Goal: Information Seeking & Learning: Find specific fact

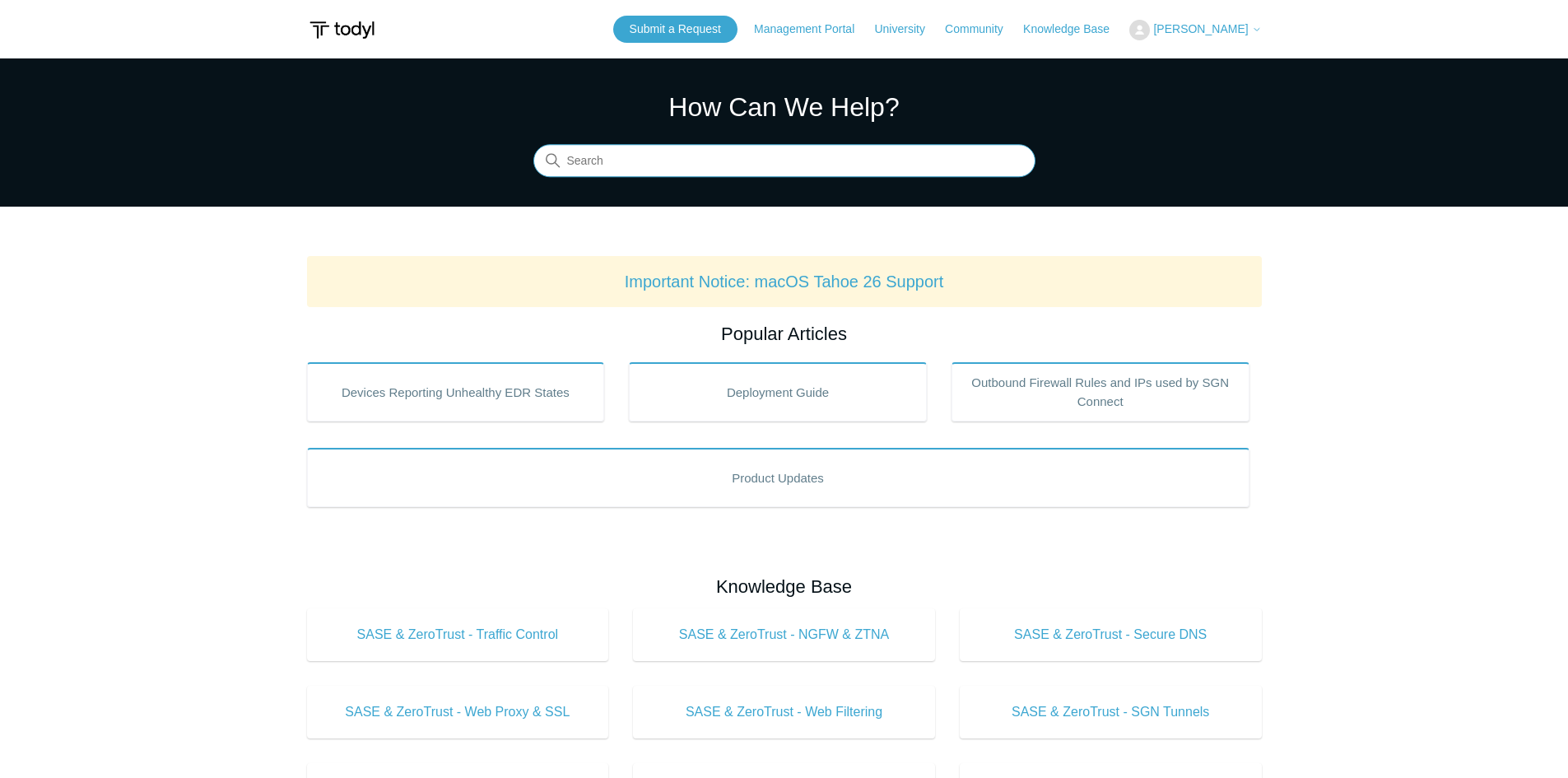
click at [661, 155] on input "Search" at bounding box center [785, 161] width 502 height 33
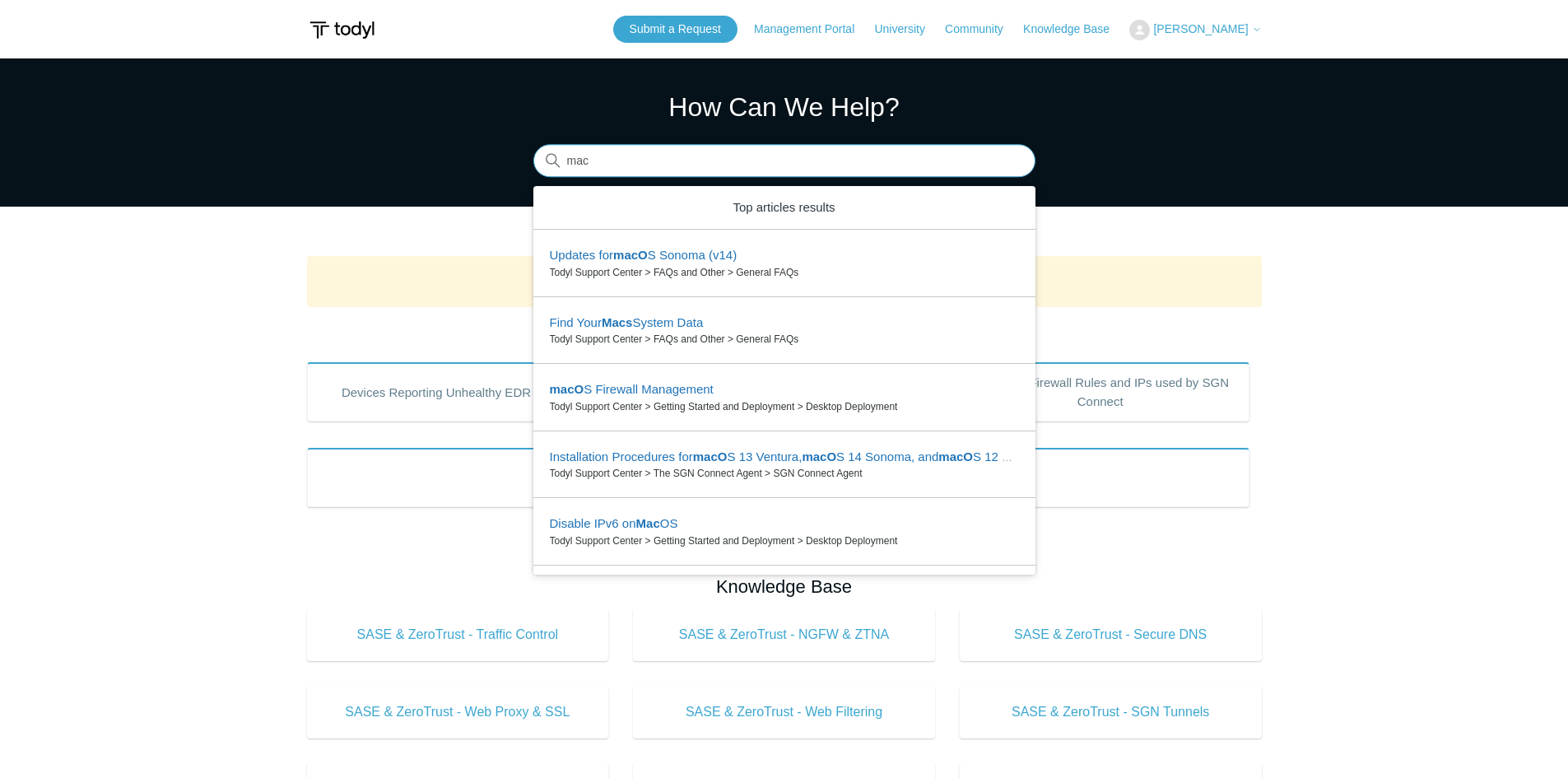
type input "mac"
click at [420, 207] on main "Todyl Support Center How Can We Help? Search There are 6 results for your searc…" at bounding box center [784, 771] width 1568 height 1426
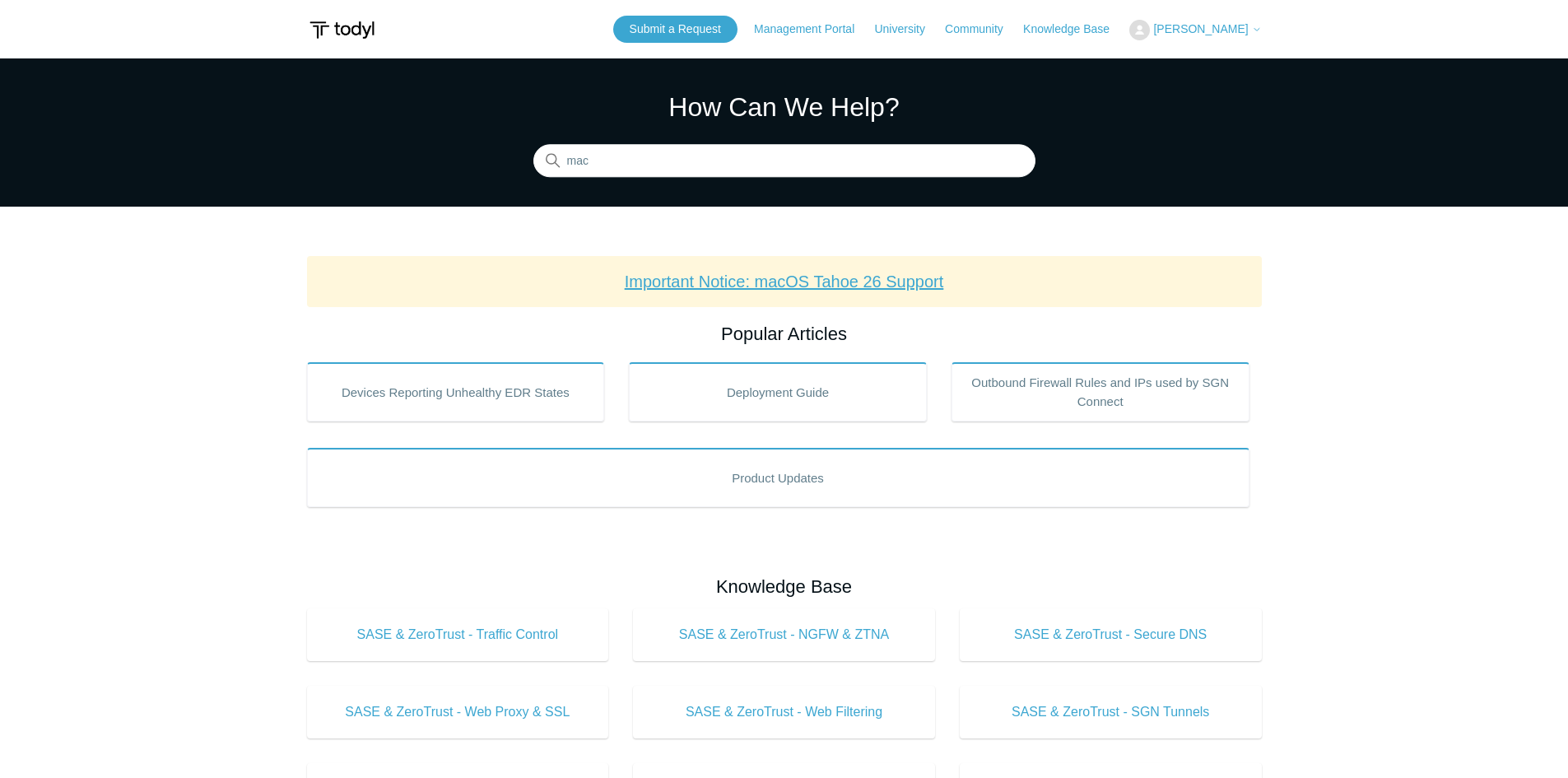
click at [811, 279] on link "Important Notice: macOS Tahoe 26 Support" at bounding box center [784, 282] width 319 height 18
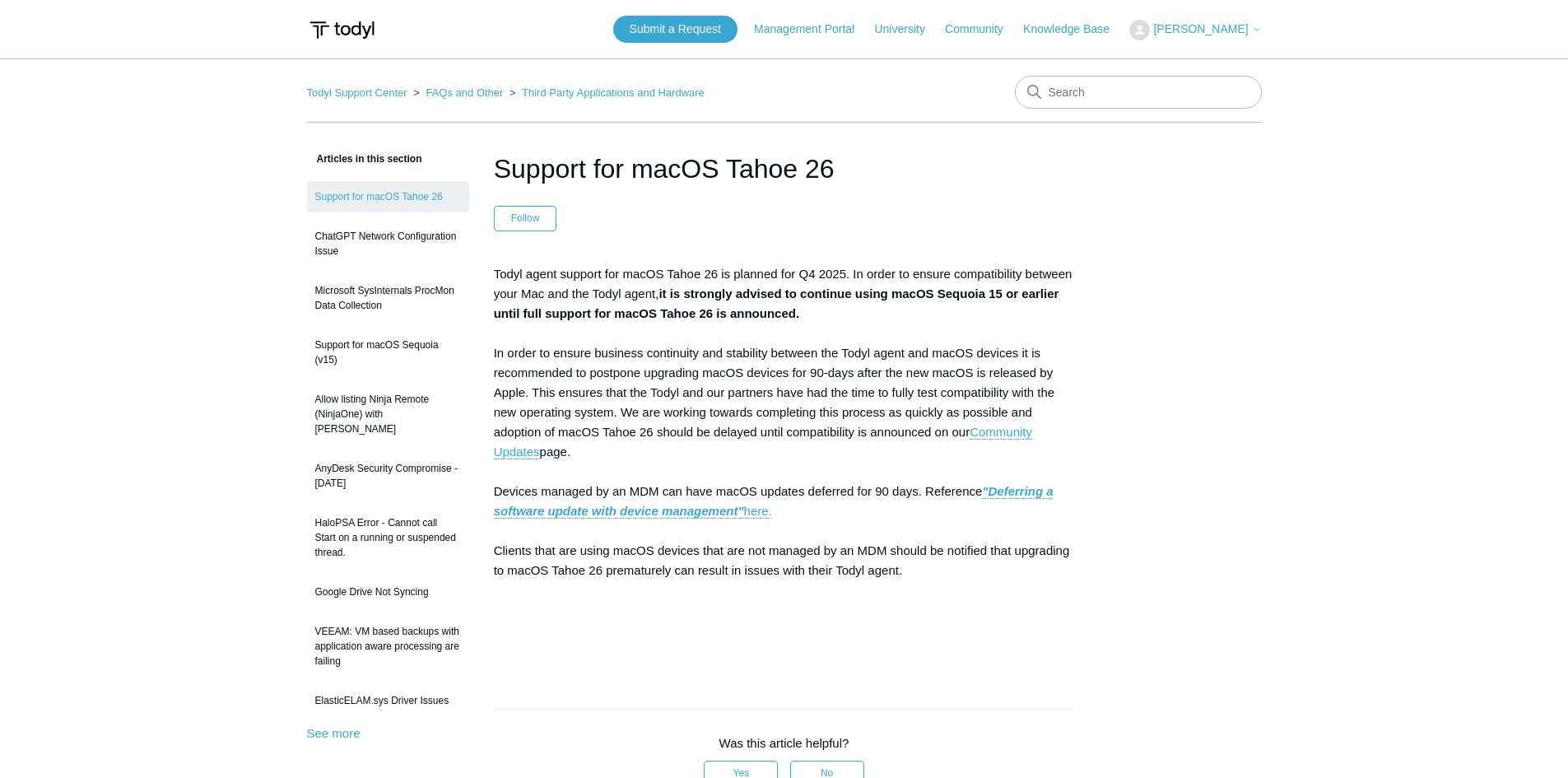
drag, startPoint x: 498, startPoint y: 271, endPoint x: 1055, endPoint y: 313, distance: 558.6
click at [1055, 313] on p "Todyl agent support for macOS Tahoe 26 is planned for Q4 2025. In order to ensu…" at bounding box center [785, 462] width 581 height 395
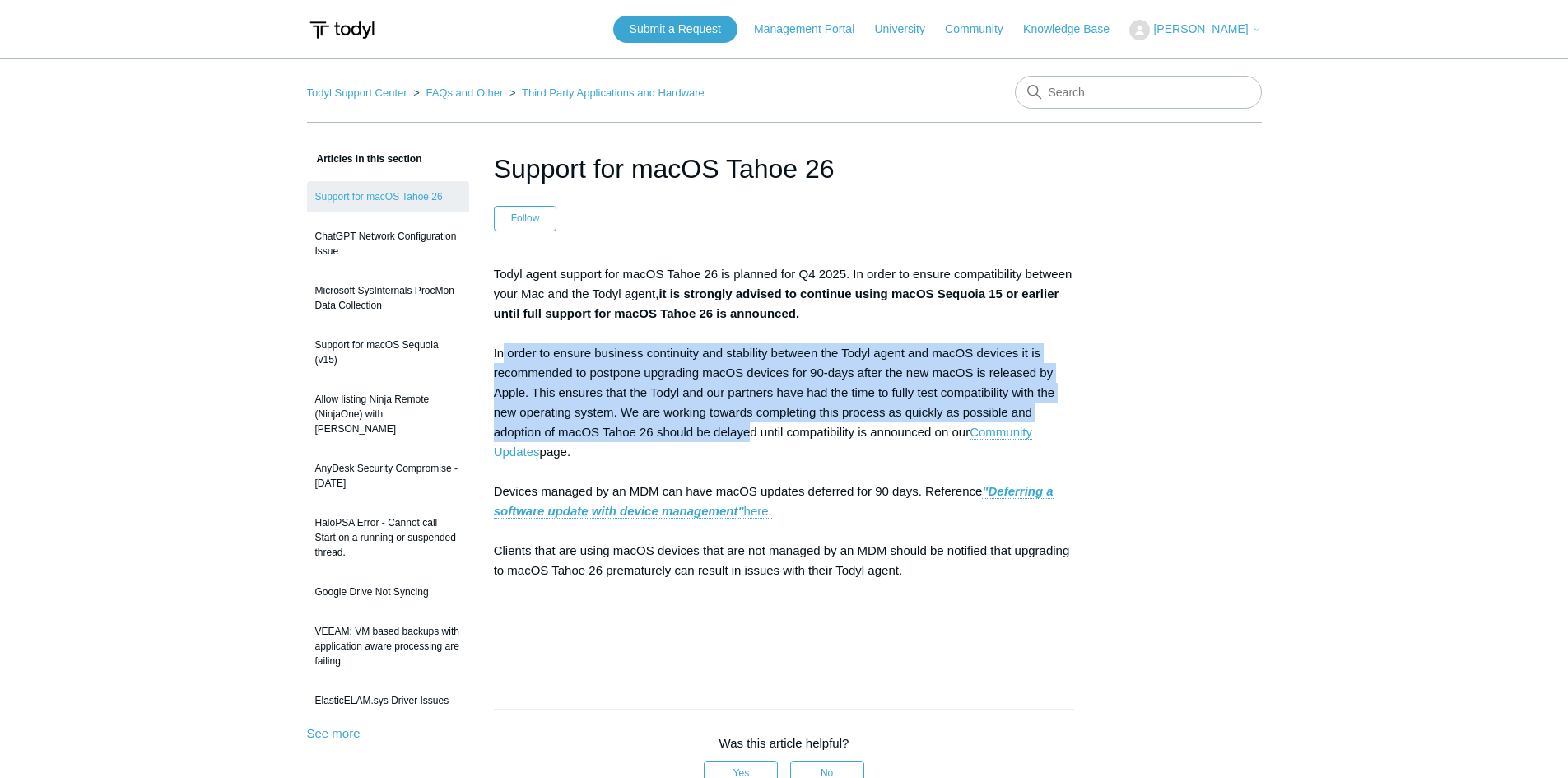
drag, startPoint x: 501, startPoint y: 347, endPoint x: 751, endPoint y: 440, distance: 266.7
click at [751, 440] on p "Todyl agent support for macOS Tahoe 26 is planned for Q4 2025. In order to ensu…" at bounding box center [785, 462] width 581 height 395
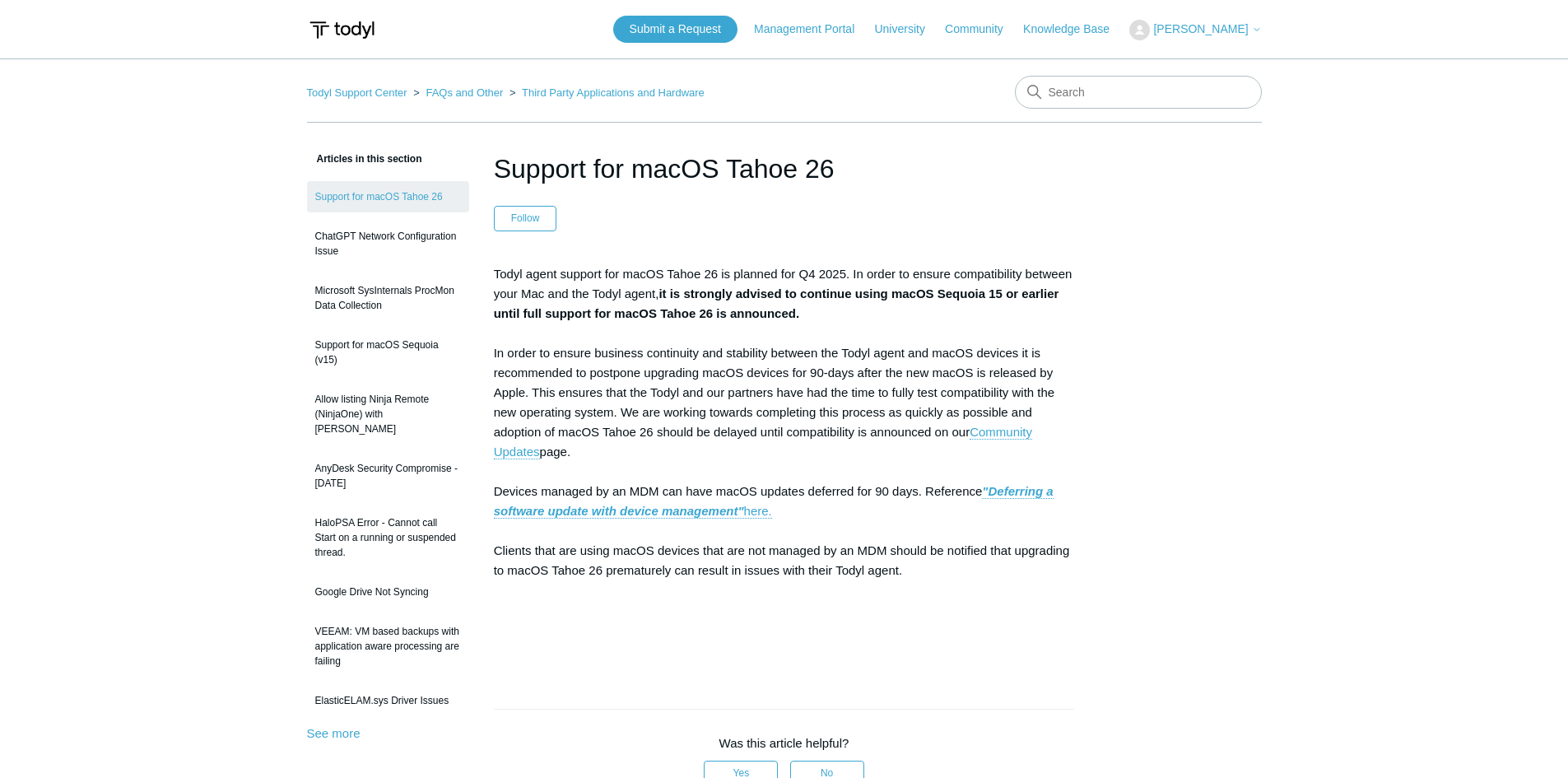
click at [776, 436] on p "Todyl agent support for macOS Tahoe 26 is planned for Q4 2025. In order to ensu…" at bounding box center [785, 462] width 581 height 395
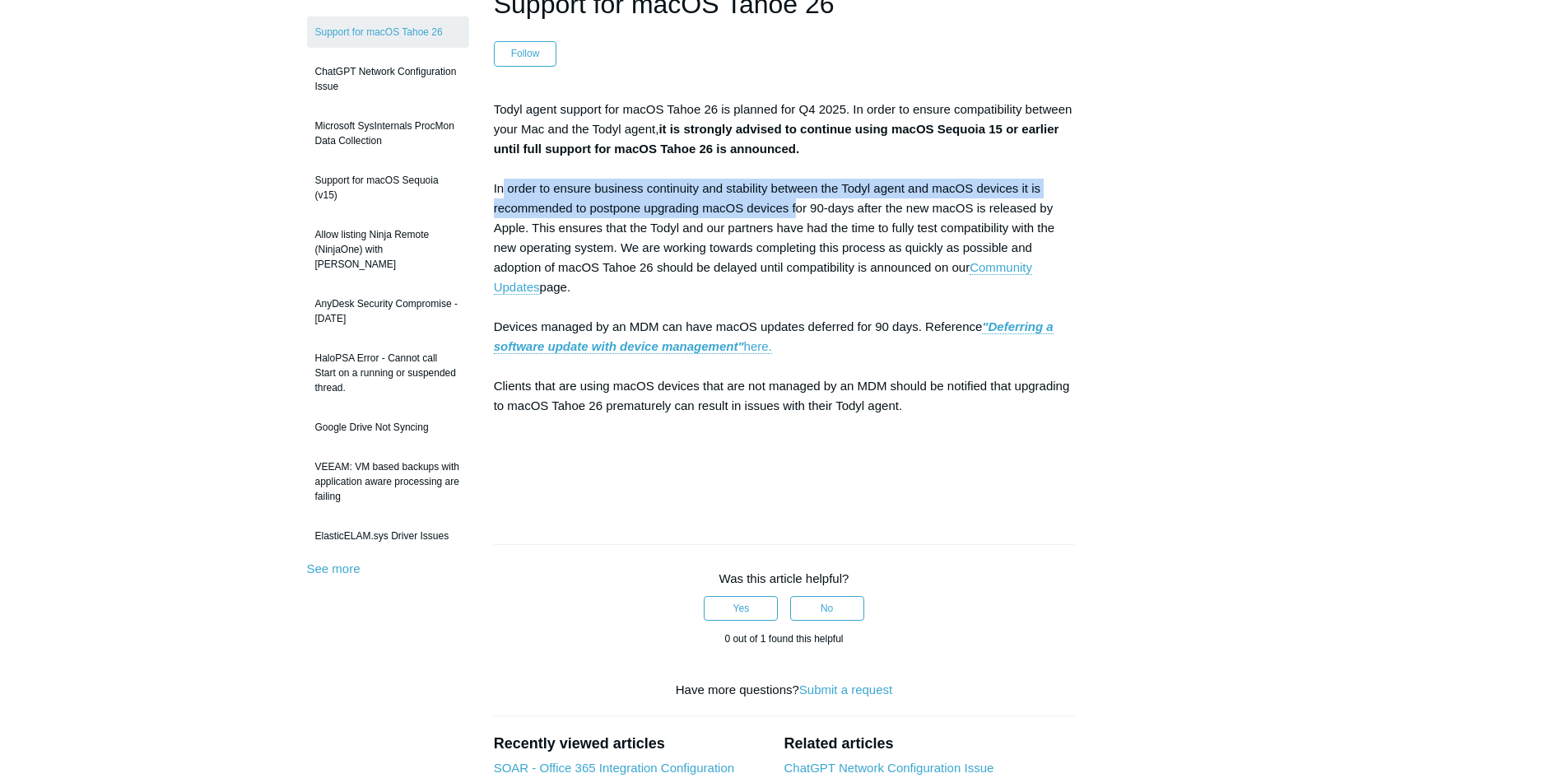
drag, startPoint x: 503, startPoint y: 187, endPoint x: 798, endPoint y: 217, distance: 296.5
click at [798, 217] on p "Todyl agent support for macOS Tahoe 26 is planned for Q4 2025. In order to ensu…" at bounding box center [785, 298] width 581 height 395
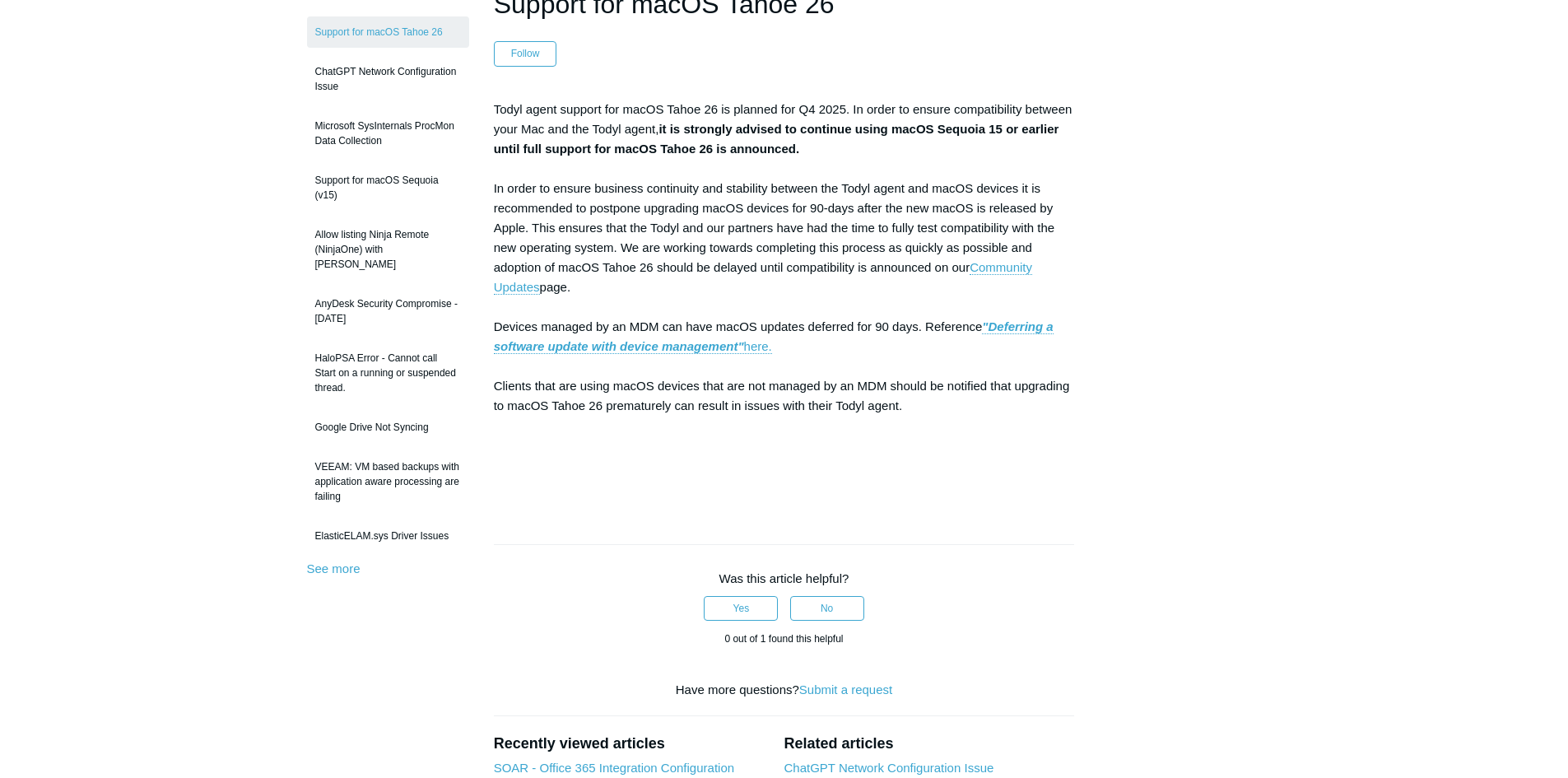
click at [828, 213] on p "Todyl agent support for macOS Tahoe 26 is planned for Q4 2025. In order to ensu…" at bounding box center [785, 298] width 581 height 395
click at [718, 272] on p "Todyl agent support for macOS Tahoe 26 is planned for Q4 2025. In order to ensu…" at bounding box center [785, 298] width 581 height 395
drag, startPoint x: 627, startPoint y: 296, endPoint x: 539, endPoint y: 152, distance: 168.8
click at [539, 152] on p "Todyl agent support for macOS Tahoe 26 is planned for Q4 2025. In order to ensu…" at bounding box center [785, 298] width 581 height 395
drag, startPoint x: 495, startPoint y: 105, endPoint x: 809, endPoint y: 154, distance: 317.8
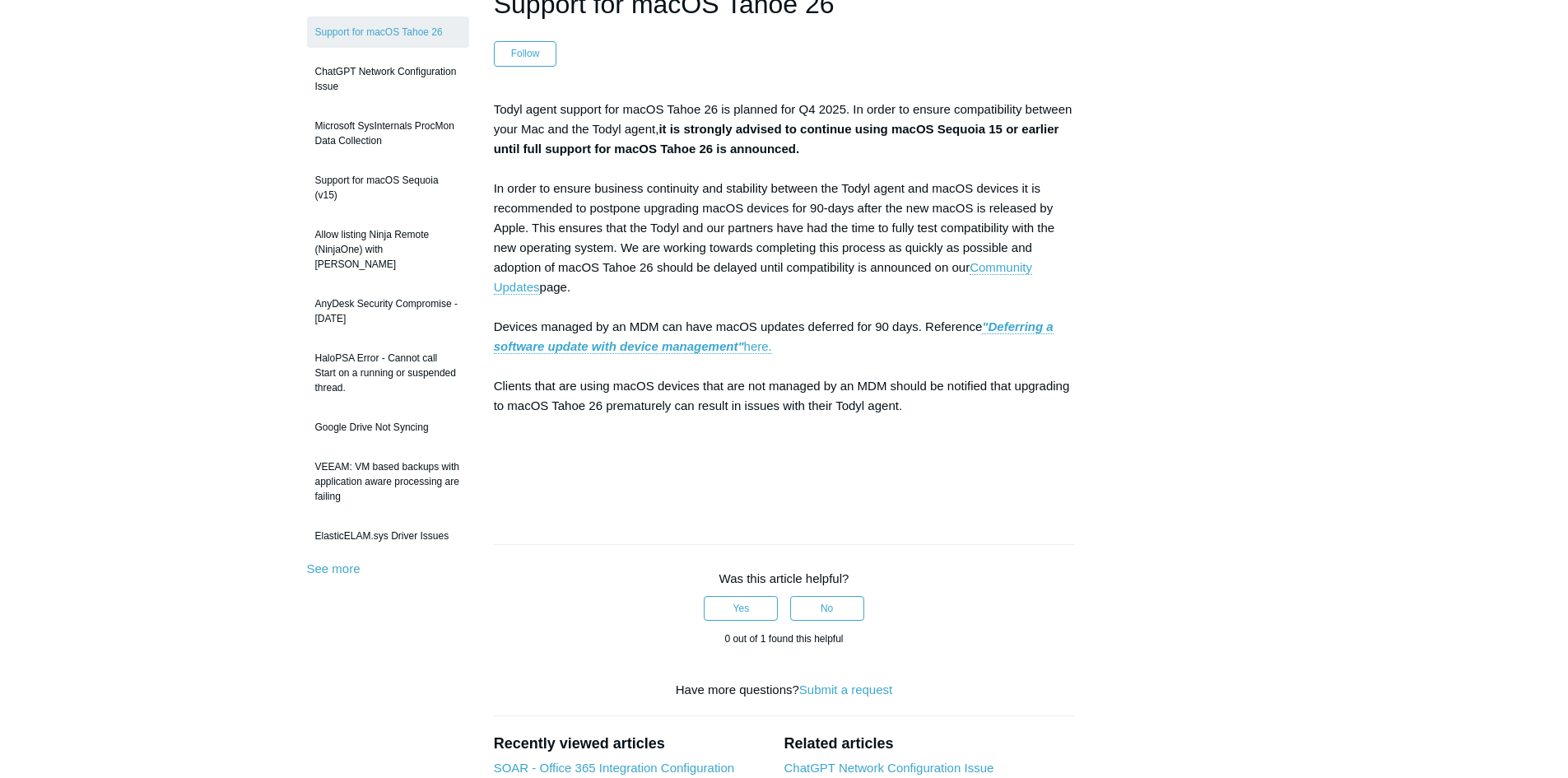
click at [809, 154] on p "Todyl agent support for macOS Tahoe 26 is planned for Q4 2025. In order to ensu…" at bounding box center [785, 298] width 581 height 395
copy p "Todyl agent support for macOS Tahoe 26 is planned for Q4 2025. In order to ensu…"
click at [672, 271] on p "Todyl agent support for macOS Tahoe 26 is planned for Q4 2025. In order to ensu…" at bounding box center [785, 298] width 581 height 395
